Goal: Task Accomplishment & Management: Manage account settings

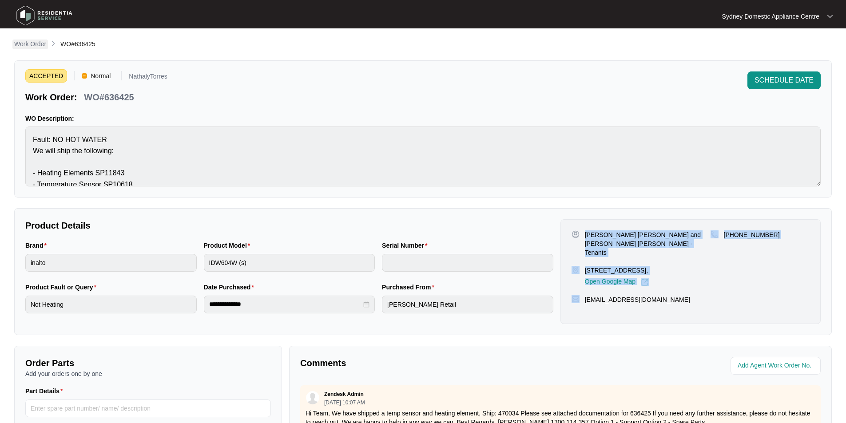
click at [44, 43] on p "Work Order" at bounding box center [30, 44] width 32 height 9
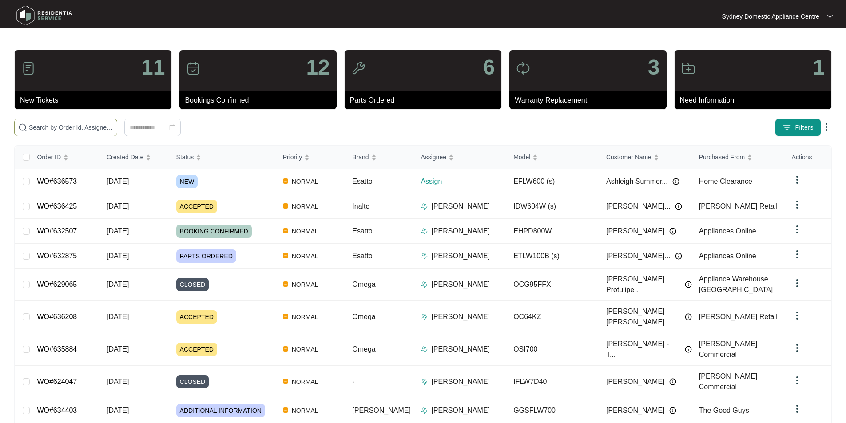
click at [47, 122] on span at bounding box center [65, 128] width 103 height 18
paste input "636573"
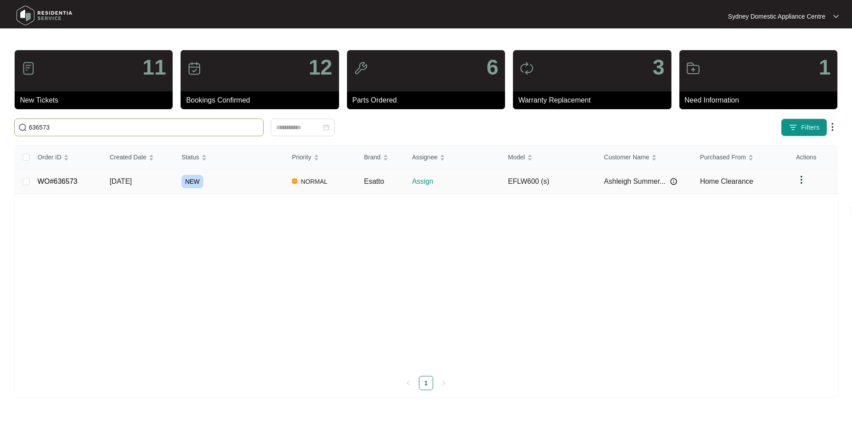
type input "636573"
click at [68, 180] on link "WO#636573" at bounding box center [58, 182] width 40 height 8
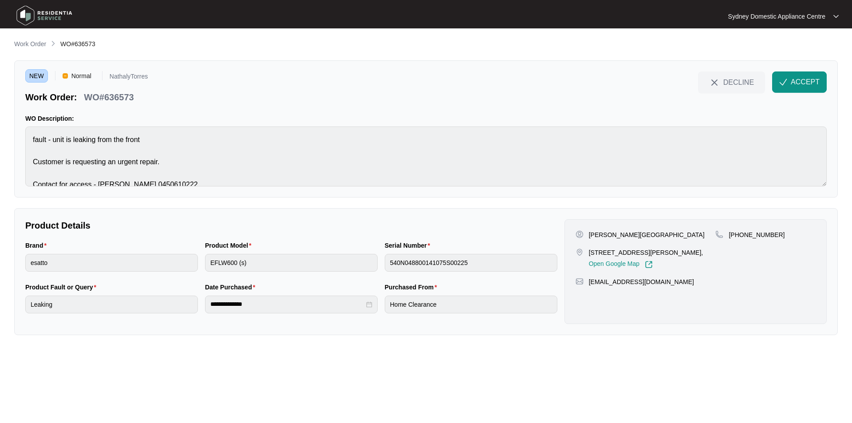
drag, startPoint x: 726, startPoint y: 288, endPoint x: 555, endPoint y: 232, distance: 179.8
click at [555, 232] on div "**********" at bounding box center [426, 271] width 809 height 105
click at [116, 97] on p "WO#636573" at bounding box center [109, 97] width 50 height 12
copy p "636573"
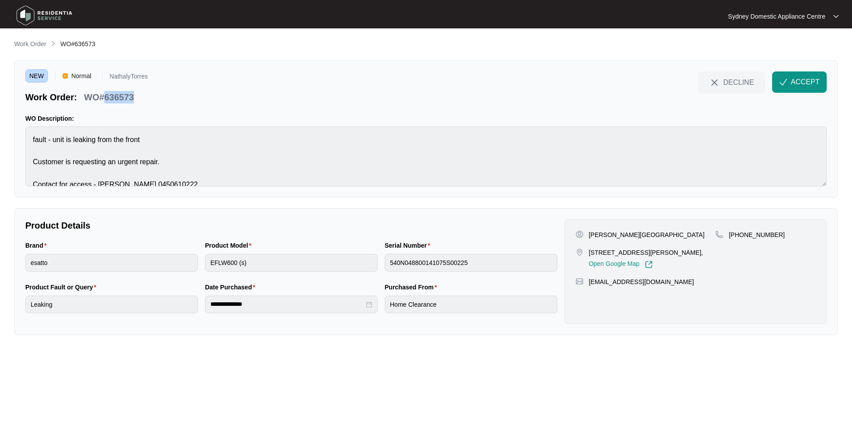
drag, startPoint x: 689, startPoint y: 290, endPoint x: 586, endPoint y: 231, distance: 119.1
click at [586, 231] on div "[PERSON_NAME] [STREET_ADDRESS][PERSON_NAME], Open Google Map [PHONE_NUMBER] [EM…" at bounding box center [696, 271] width 262 height 105
copy div "[PERSON_NAME] [STREET_ADDRESS][PERSON_NAME], Open Google Map [PHONE_NUMBER] [EM…"
click at [813, 82] on span "ACCEPT" at bounding box center [805, 82] width 29 height 11
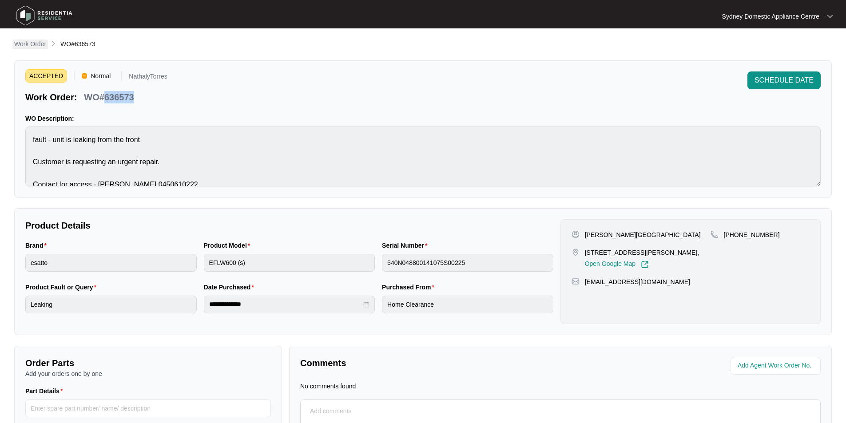
click at [42, 42] on p "Work Order" at bounding box center [30, 44] width 32 height 9
